Goal: Check status: Check status

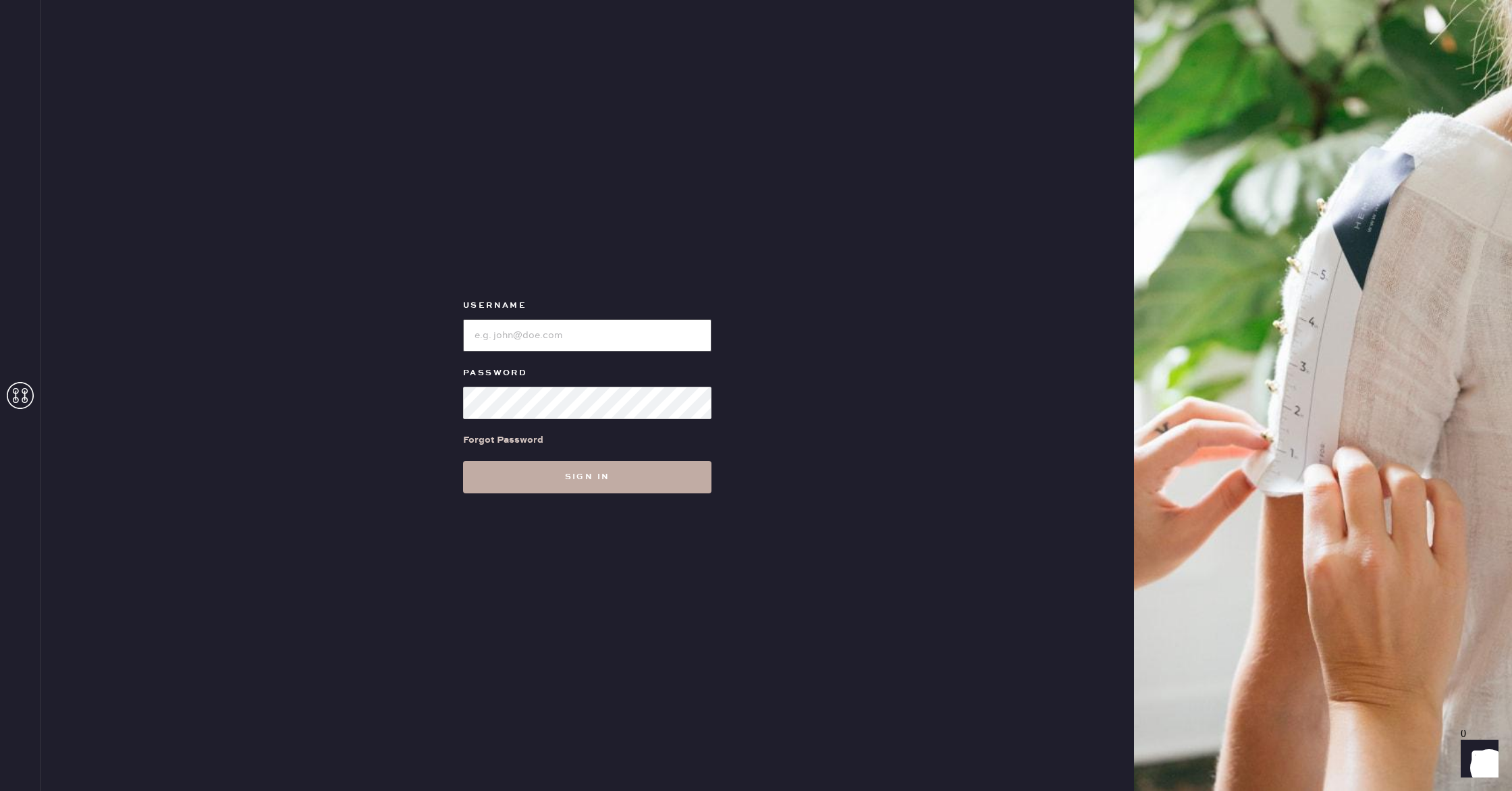
type input "reformationwilliamsburg"
click at [544, 491] on button "Sign in" at bounding box center [587, 476] width 248 height 32
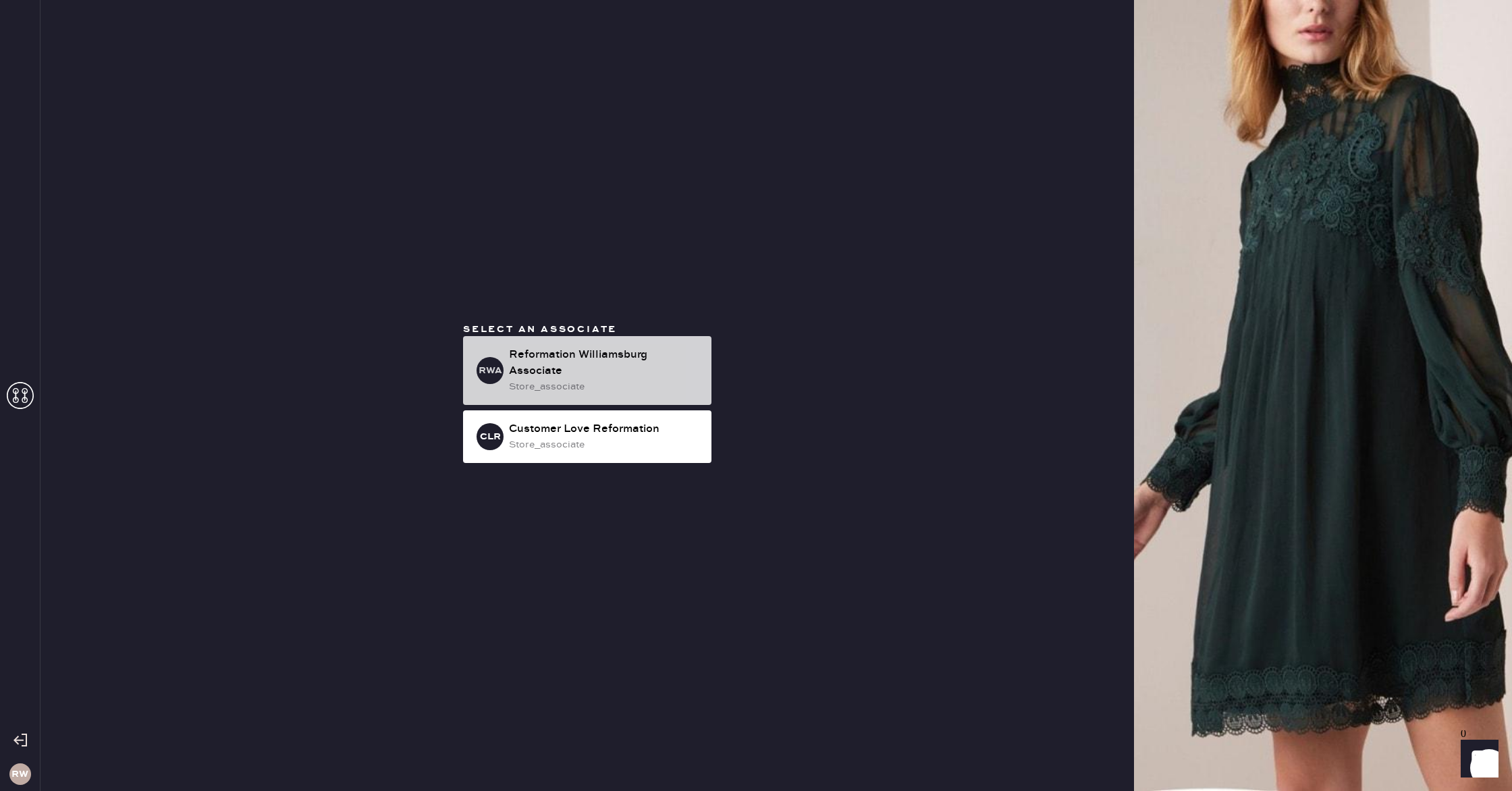
click at [522, 354] on div "Reformation Williamsburg Associate" at bounding box center [605, 362] width 192 height 32
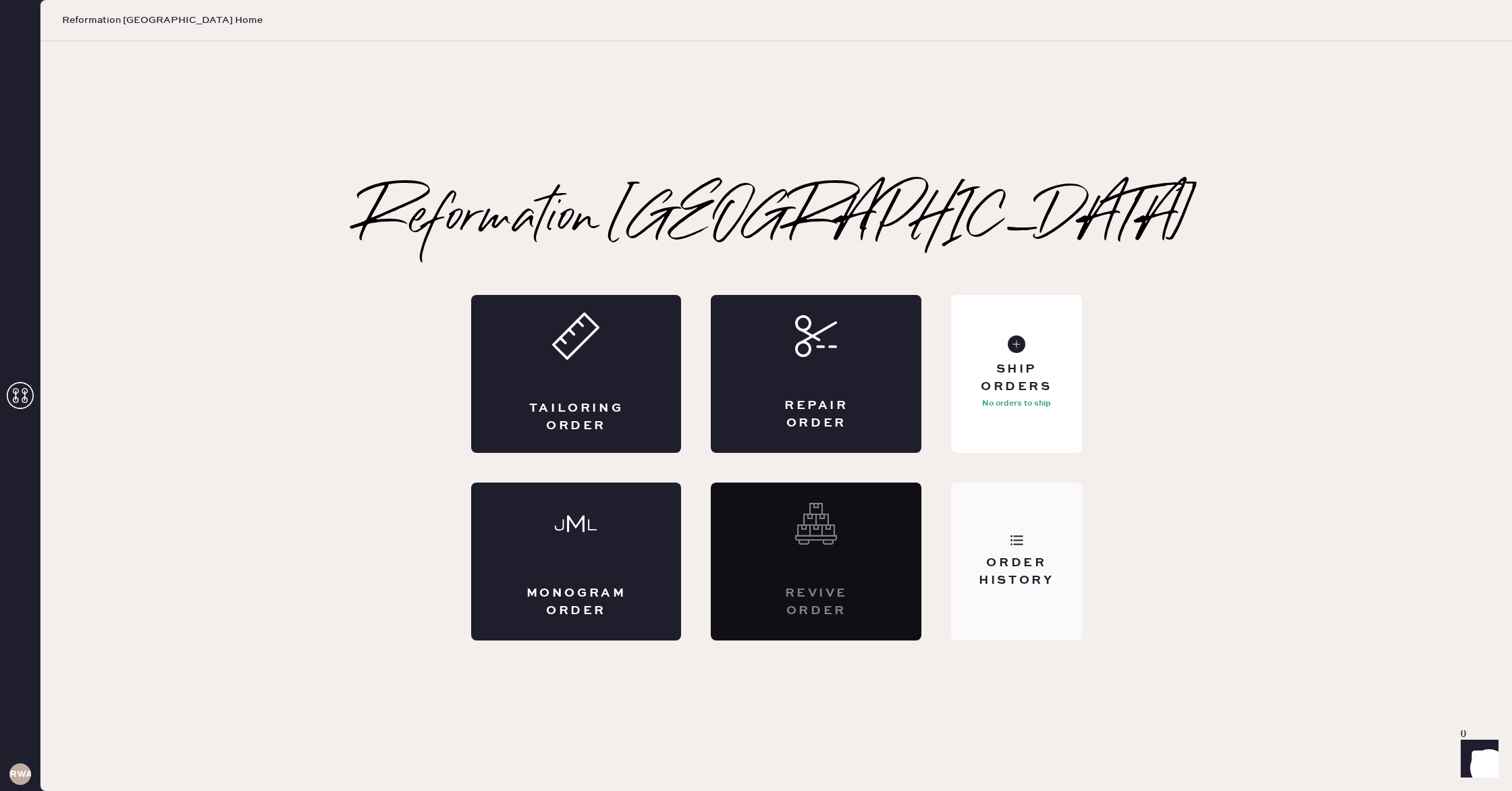
click at [1019, 554] on div "Order History" at bounding box center [1016, 561] width 130 height 158
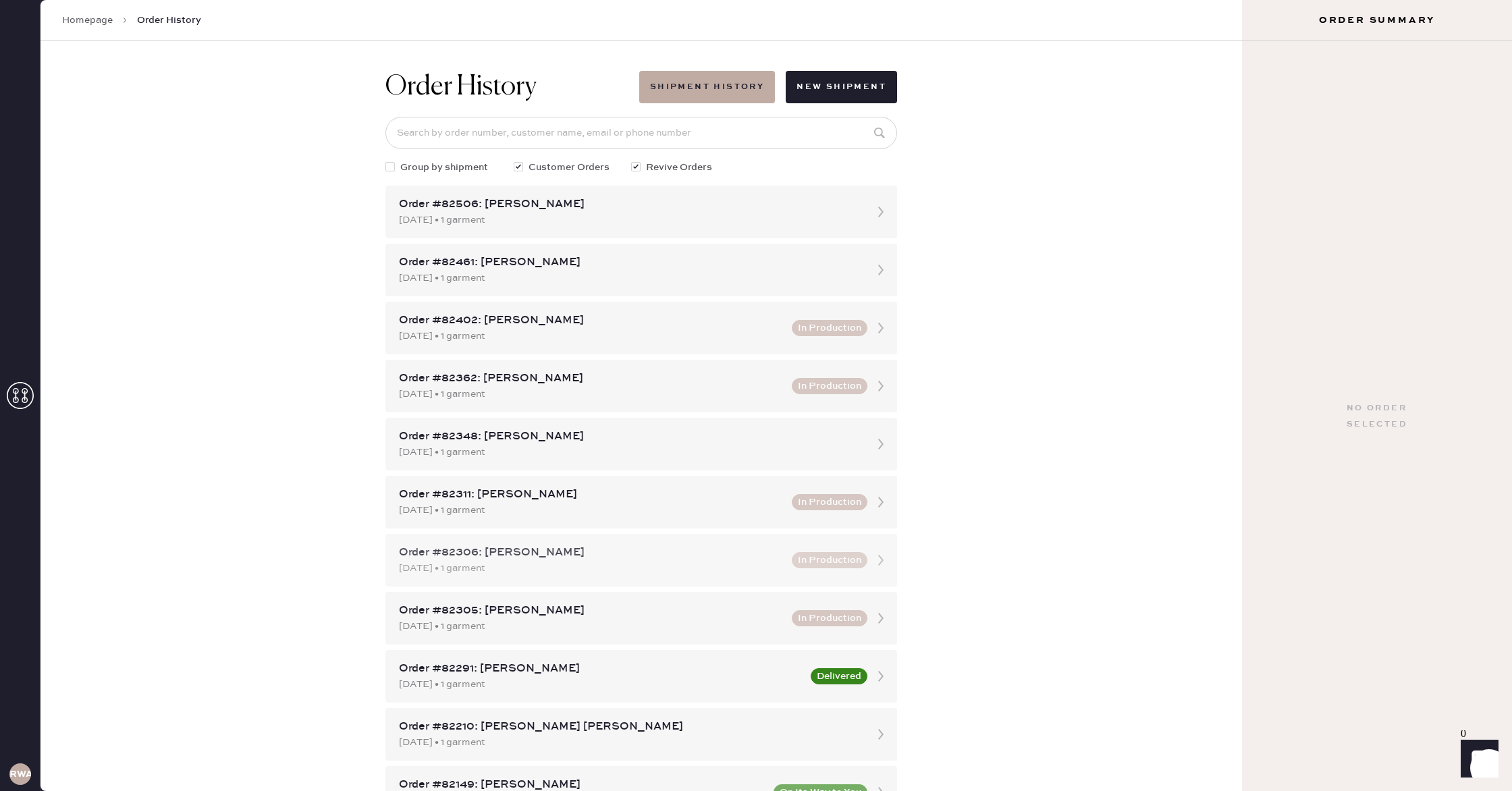
click at [556, 561] on div "[DATE] • 1 garment" at bounding box center [591, 568] width 385 height 15
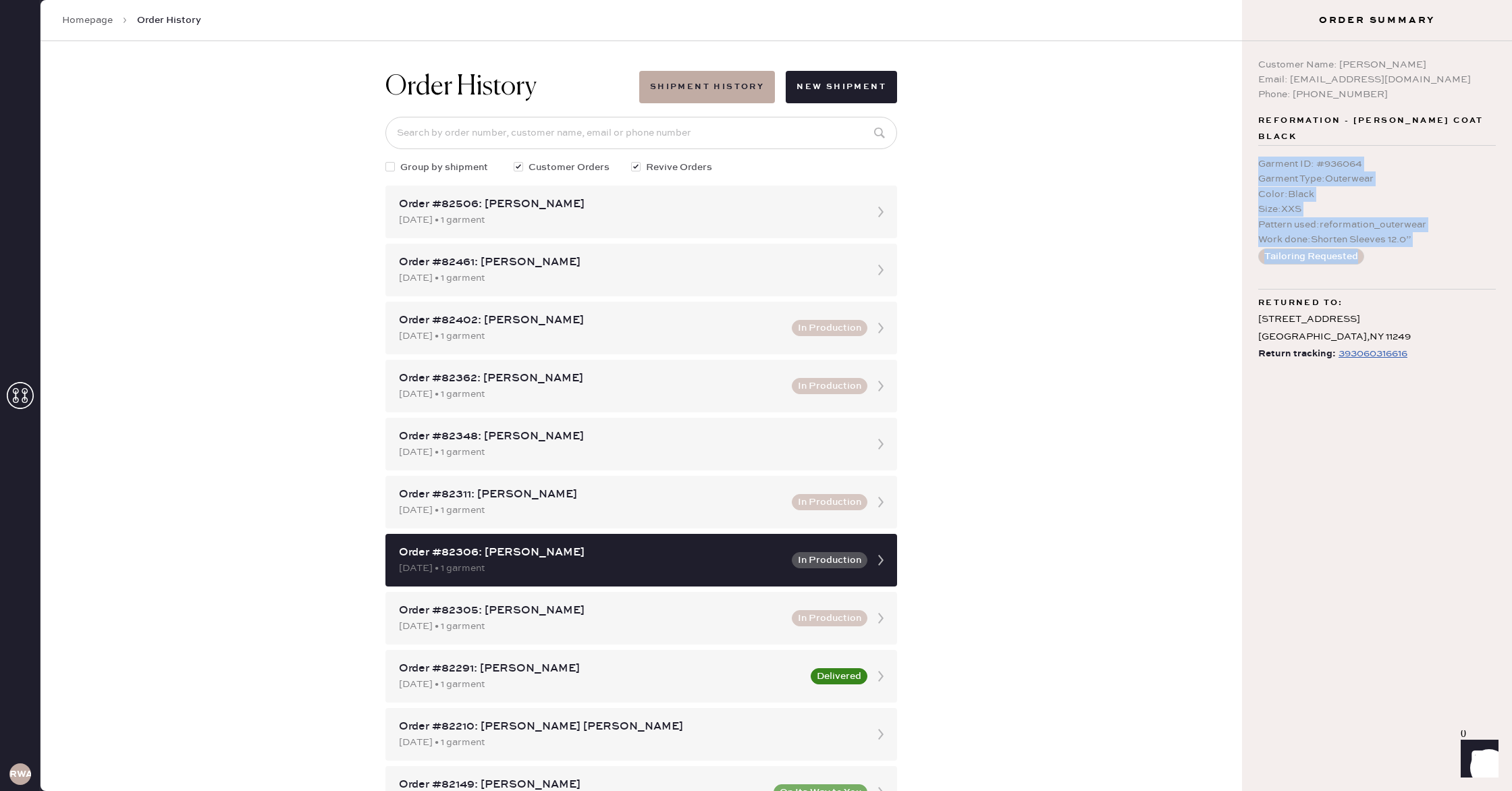
drag, startPoint x: 1254, startPoint y: 144, endPoint x: 1512, endPoint y: 241, distance: 275.6
click at [1512, 241] on div "Customer Name: [PERSON_NAME] Email: [EMAIL_ADDRESS][DOMAIN_NAME] Phone: [PHONE_…" at bounding box center [1378, 416] width 270 height 750
click at [1461, 248] on div "Tailoring Requested" at bounding box center [1377, 256] width 237 height 16
drag, startPoint x: 1433, startPoint y: 223, endPoint x: 1254, endPoint y: 153, distance: 192.2
click at [1252, 151] on div "Customer Name: [PERSON_NAME] Email: [EMAIL_ADDRESS][DOMAIN_NAME] Phone: [PHONE_…" at bounding box center [1378, 416] width 270 height 750
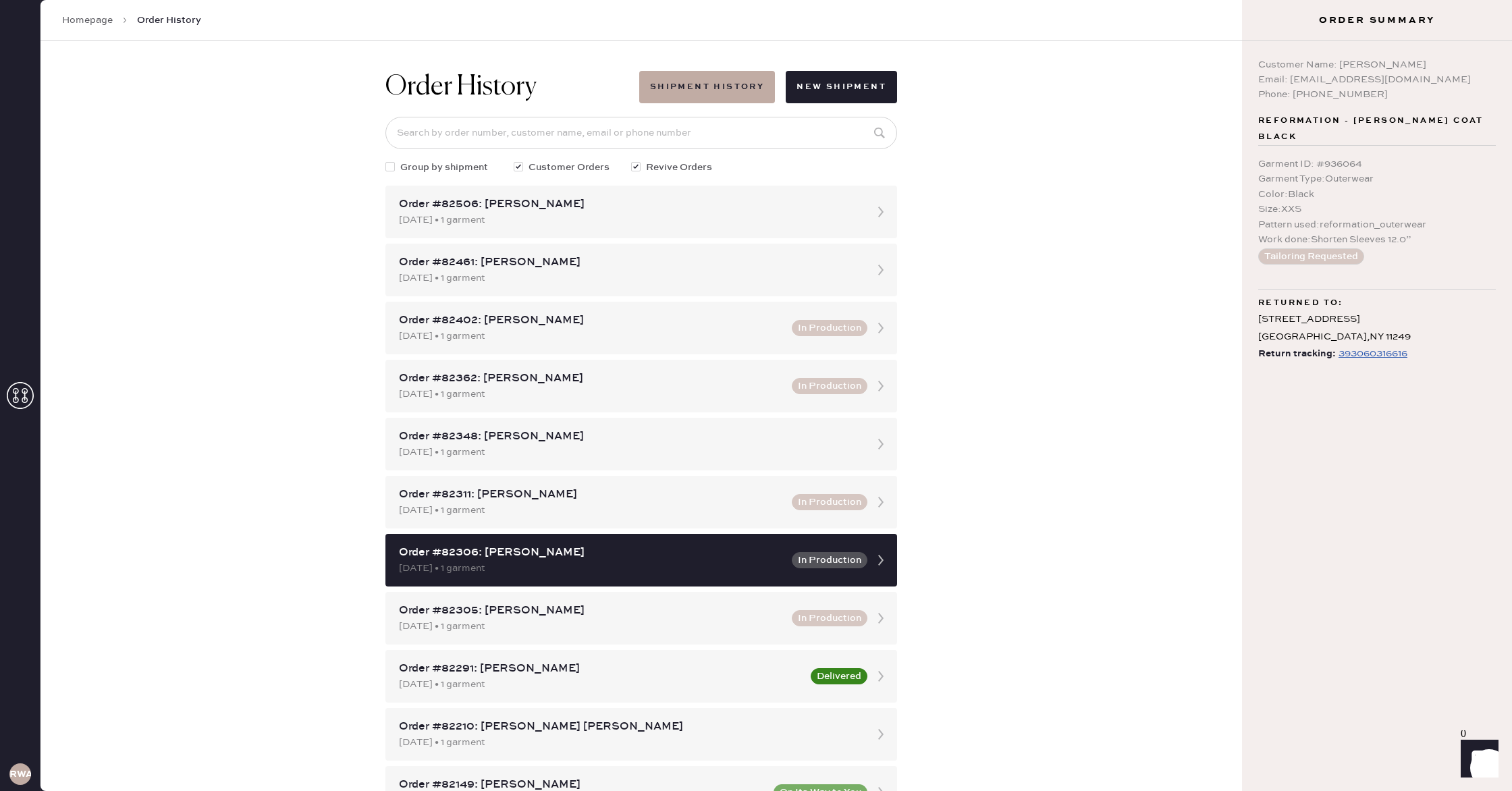
click at [1372, 323] on div "[STREET_ADDRESS]" at bounding box center [1377, 328] width 237 height 34
drag, startPoint x: 1372, startPoint y: 323, endPoint x: 1253, endPoint y: 298, distance: 121.6
click at [1253, 298] on div "Customer Name: [PERSON_NAME] Email: [EMAIL_ADDRESS][DOMAIN_NAME] Phone: [PHONE_…" at bounding box center [1378, 416] width 270 height 750
click at [1418, 312] on div "[STREET_ADDRESS]" at bounding box center [1377, 328] width 237 height 34
